Goal: Navigation & Orientation: Find specific page/section

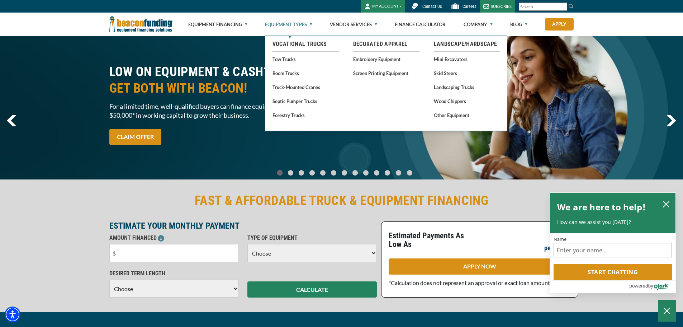
click at [286, 26] on link "Equipment Types" at bounding box center [288, 24] width 47 height 23
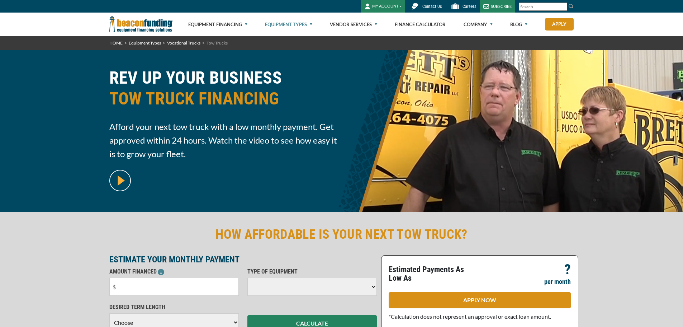
click at [286, 26] on link "Equipment Types" at bounding box center [288, 24] width 47 height 23
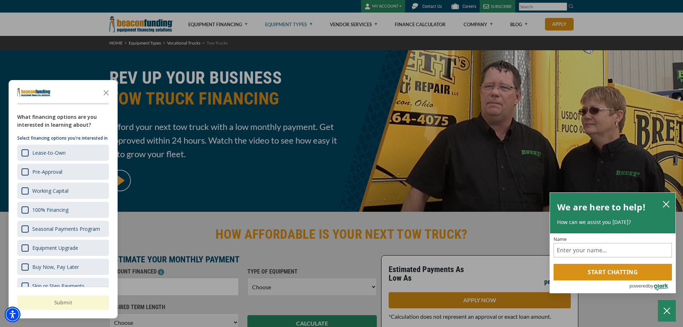
click at [216, 22] on div "button" at bounding box center [341, 163] width 683 height 327
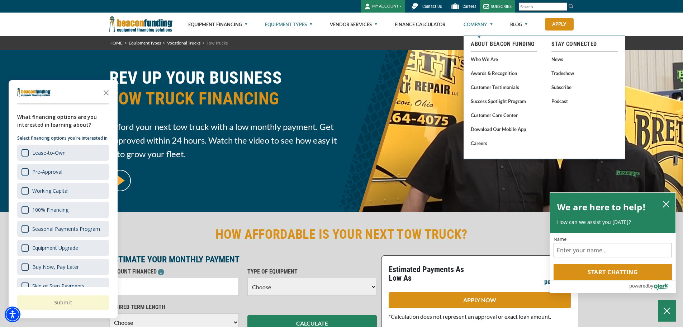
click at [477, 25] on link "Company" at bounding box center [478, 24] width 29 height 23
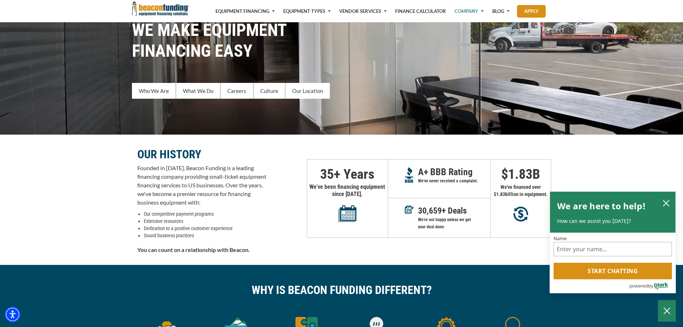
scroll to position [72, 0]
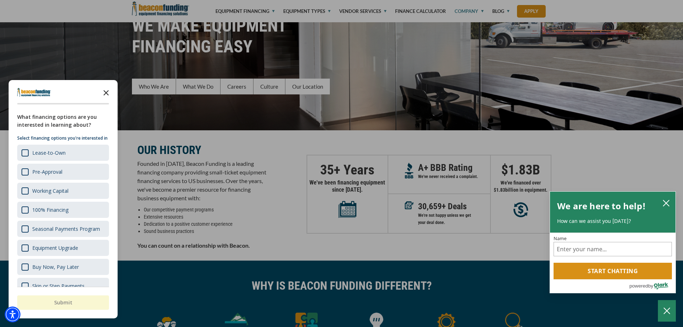
click at [110, 93] on icon "Close the survey" at bounding box center [106, 92] width 14 height 14
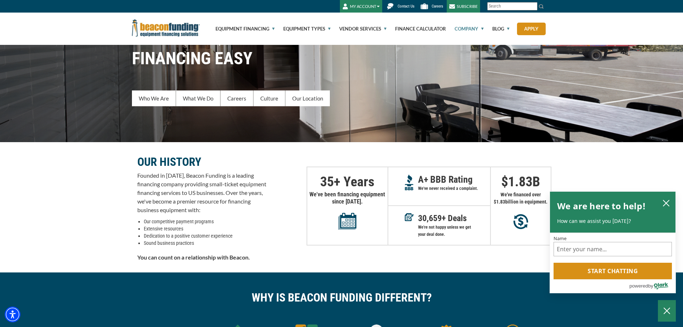
scroll to position [0, 0]
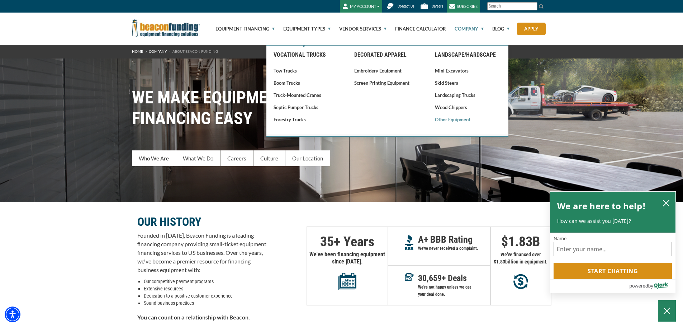
click at [455, 120] on link "Other Equipment" at bounding box center [468, 119] width 66 height 7
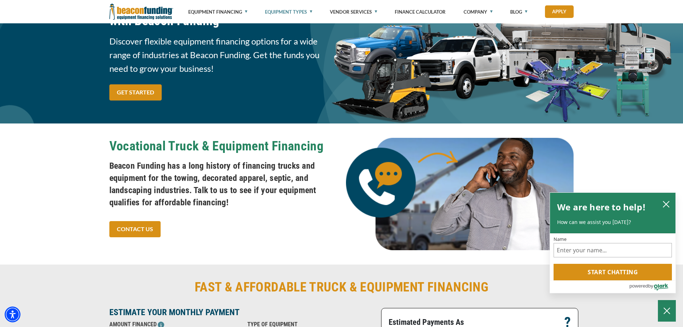
scroll to position [72, 0]
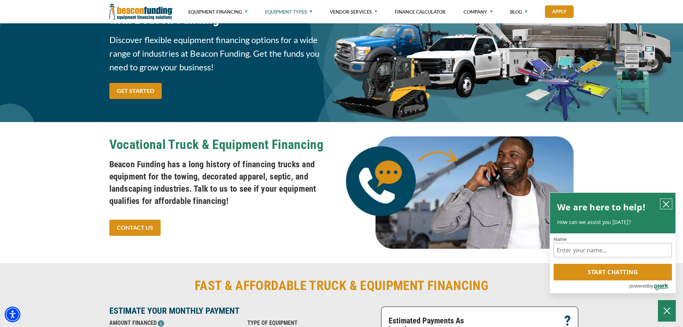
click at [670, 200] on button "close chatbox" at bounding box center [666, 204] width 11 height 10
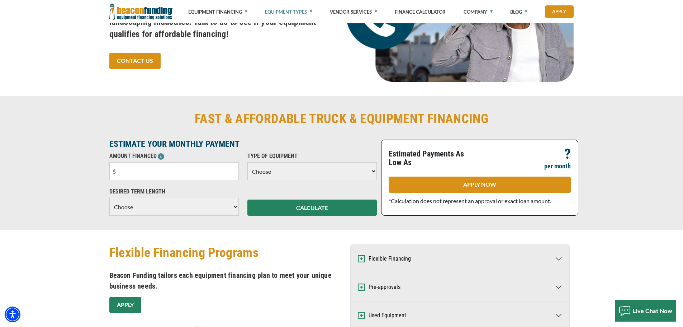
scroll to position [251, 0]
